Goal: Communication & Community: Participate in discussion

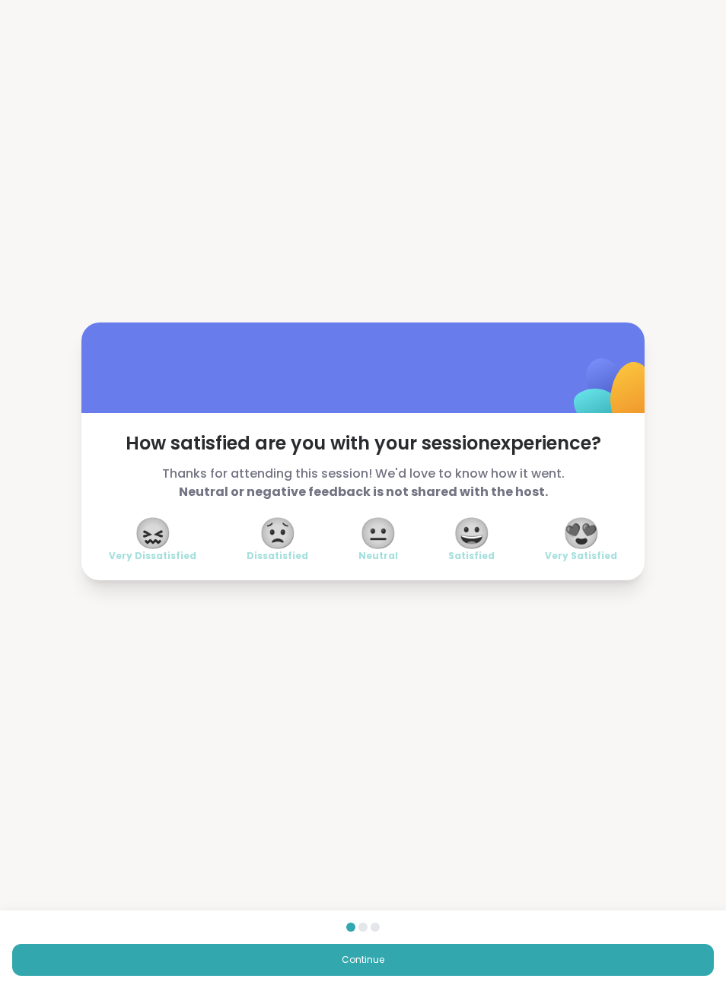
click at [420, 966] on button "Continue" at bounding box center [363, 960] width 702 height 32
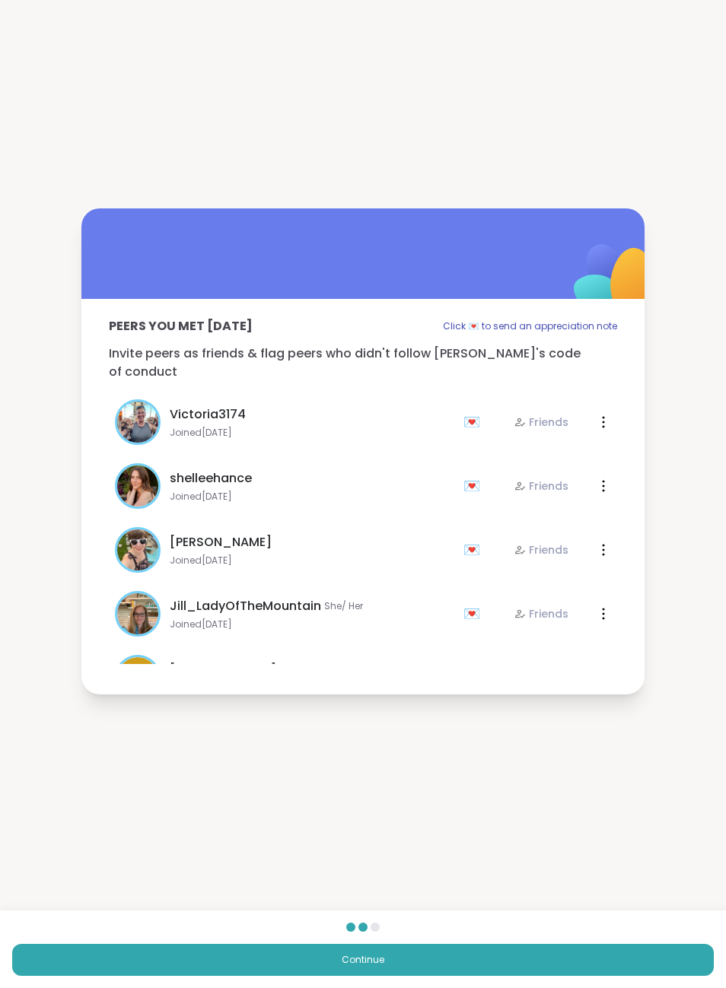
click at [436, 960] on button "Continue" at bounding box center [363, 960] width 702 height 32
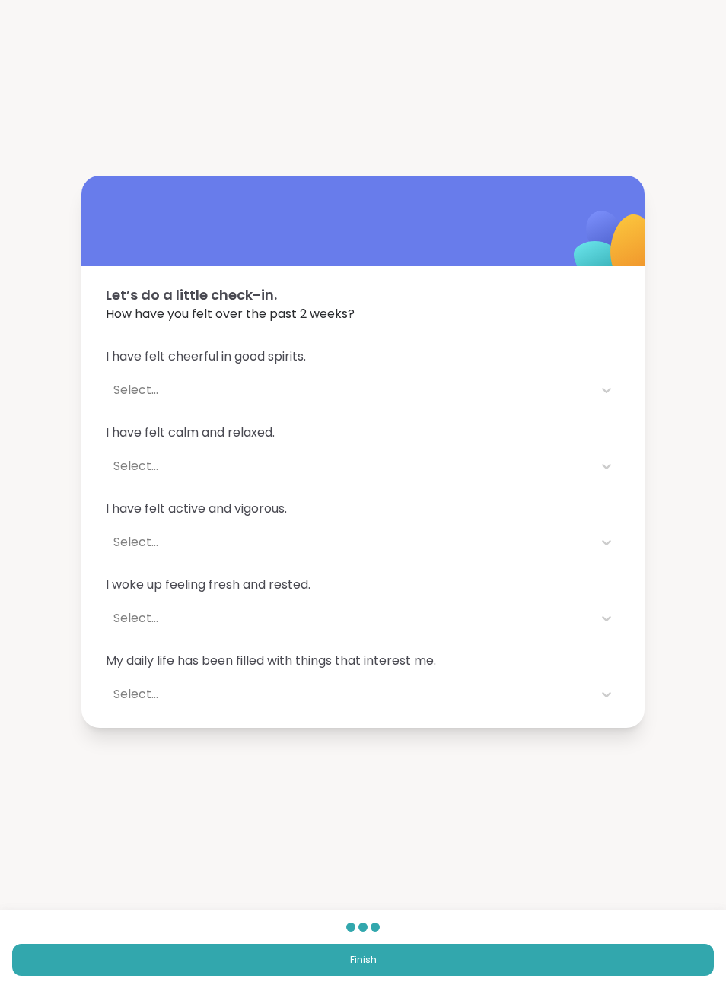
click at [383, 950] on button "Finish" at bounding box center [363, 960] width 702 height 32
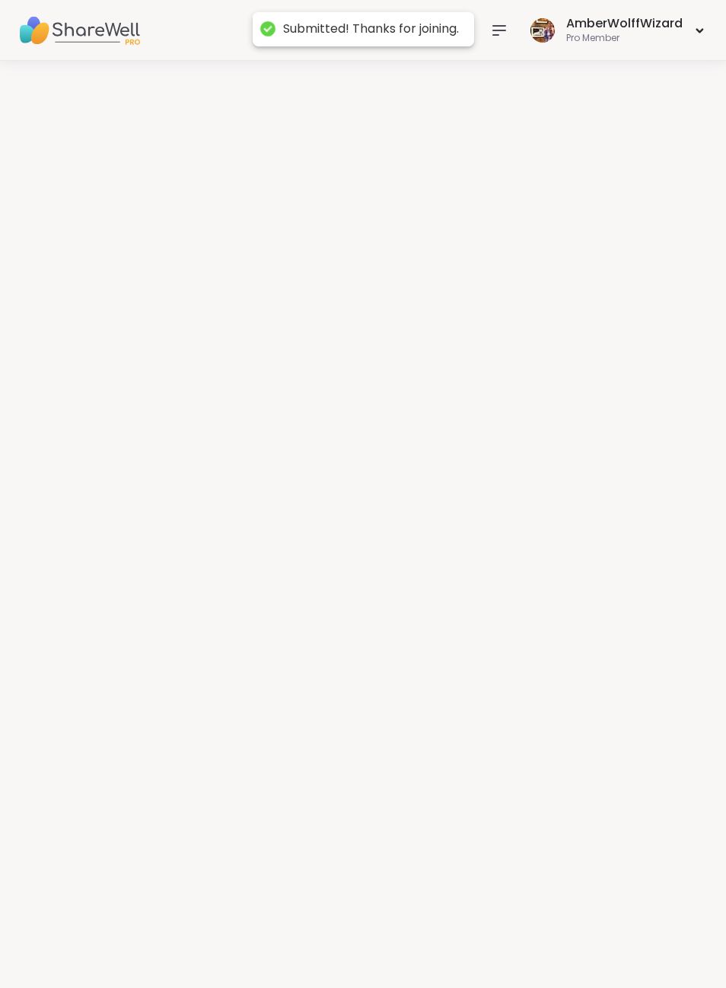
click at [383, 950] on div at bounding box center [363, 525] width 726 height 928
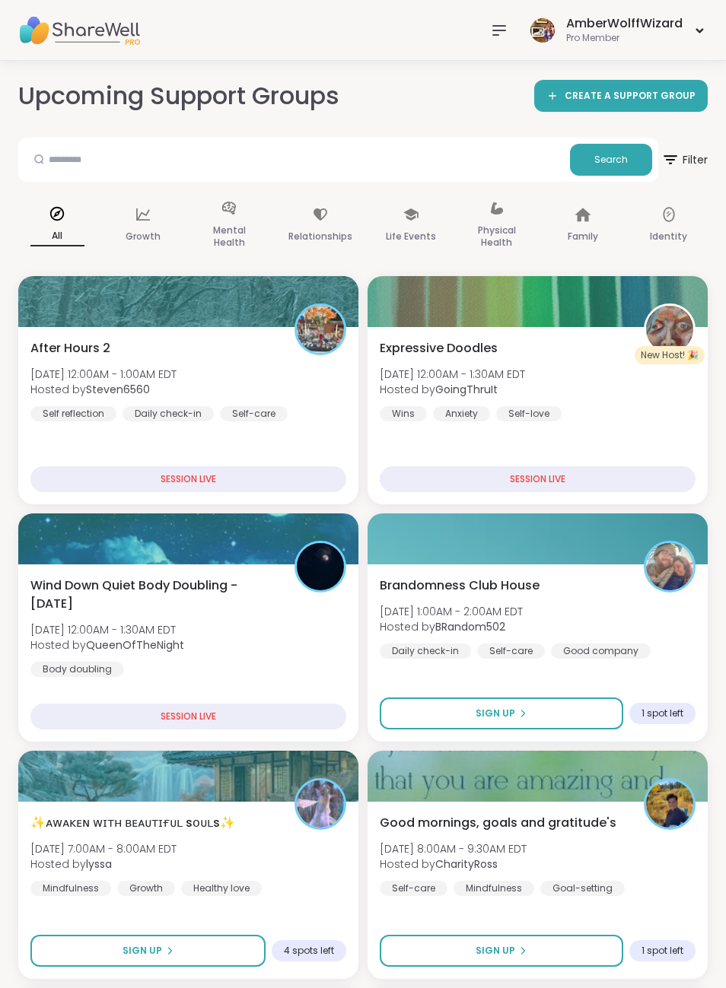
click at [503, 29] on icon at bounding box center [499, 30] width 18 height 18
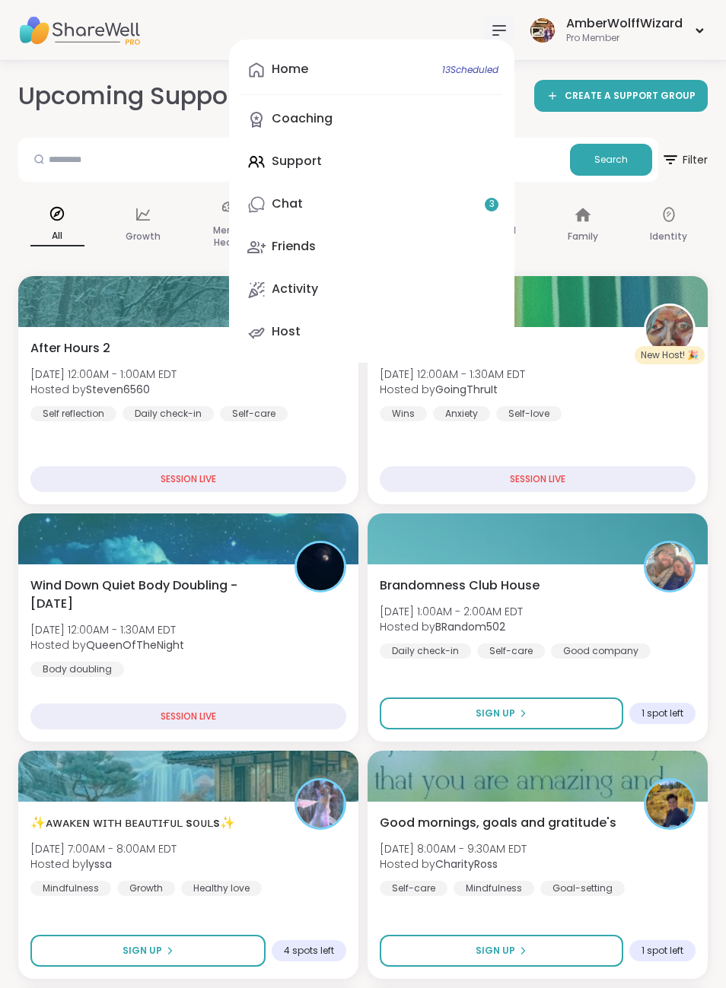
click at [297, 207] on div "Chat 3" at bounding box center [287, 204] width 31 height 17
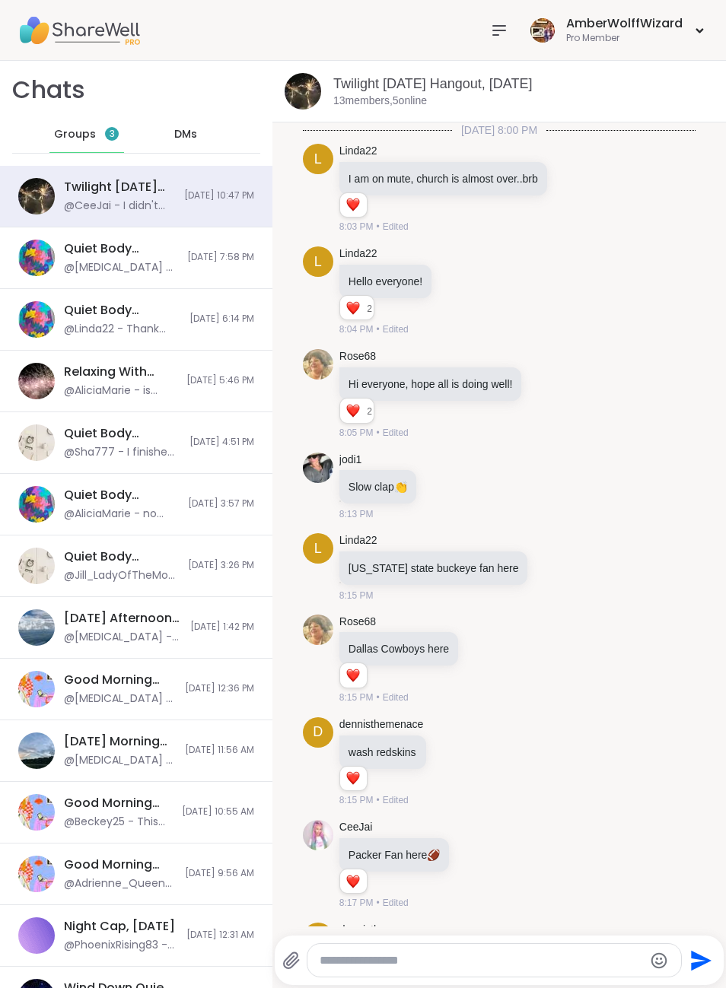
scroll to position [1103, 0]
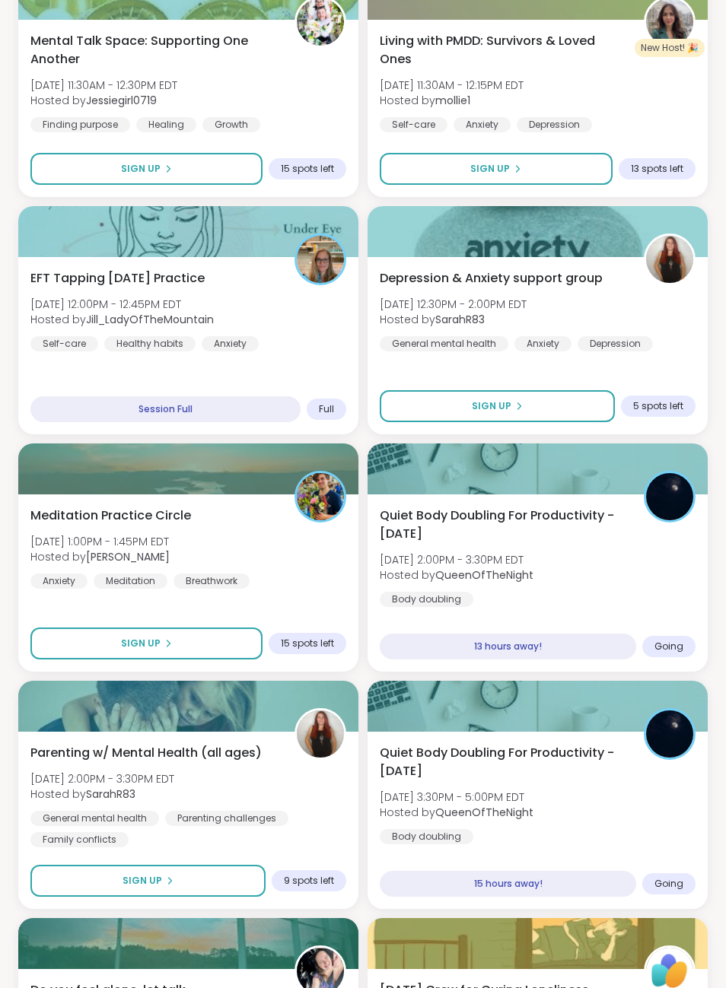
scroll to position [2253, 0]
